Goal: Task Accomplishment & Management: Manage account settings

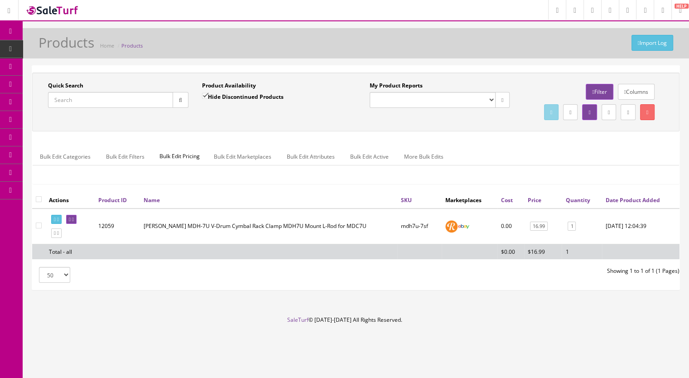
click at [114, 98] on input "Quick Search" at bounding box center [110, 100] width 125 height 16
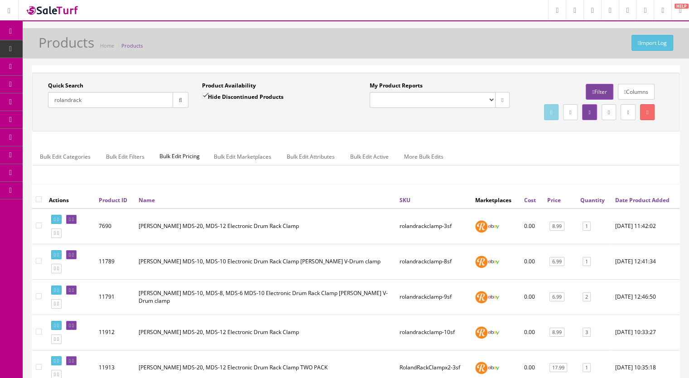
type input "rolandrack"
click at [74, 257] on icon at bounding box center [73, 254] width 2 height 5
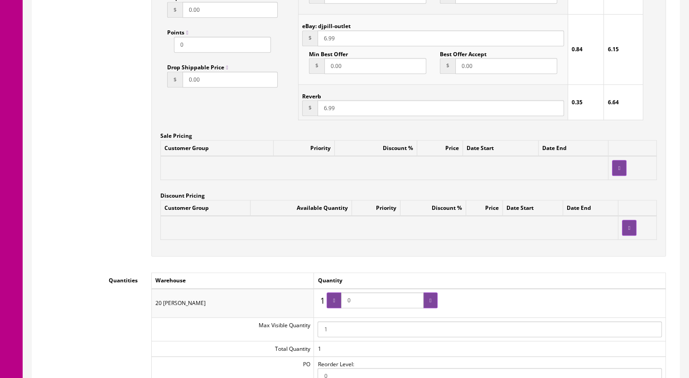
scroll to position [861, 0]
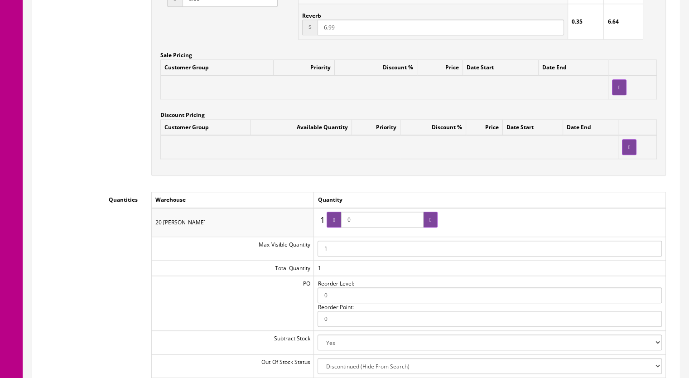
drag, startPoint x: 365, startPoint y: 212, endPoint x: 349, endPoint y: 211, distance: 16.3
click at [349, 212] on input "0" at bounding box center [382, 220] width 82 height 16
type input "4"
click at [430, 217] on icon at bounding box center [431, 219] width 2 height 5
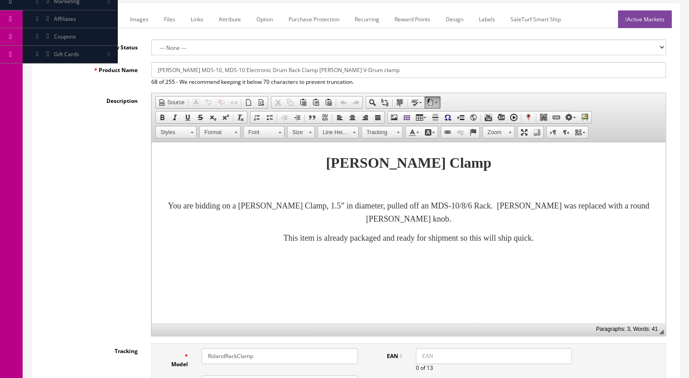
scroll to position [0, 0]
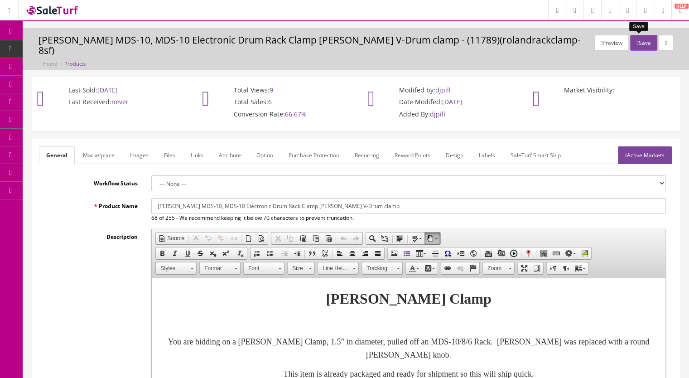
click at [639, 37] on button "Save" at bounding box center [644, 43] width 27 height 16
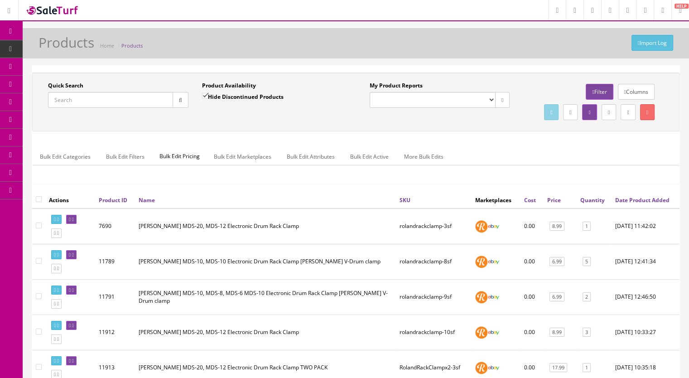
click at [108, 98] on input "Quick Search" at bounding box center [110, 100] width 125 height 16
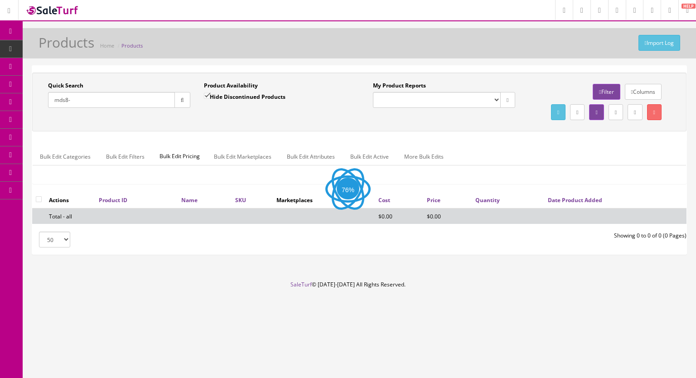
type input "mds8-"
